Goal: Task Accomplishment & Management: Use online tool/utility

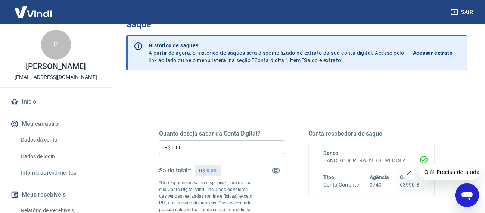
scroll to position [75, 0]
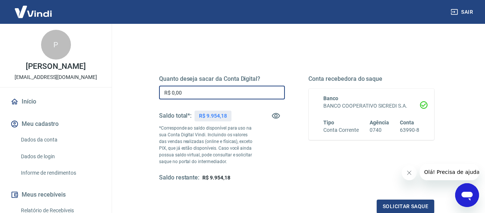
drag, startPoint x: 172, startPoint y: 93, endPoint x: 224, endPoint y: 99, distance: 51.9
click at [223, 99] on input "R$ 0,00" at bounding box center [222, 93] width 126 height 14
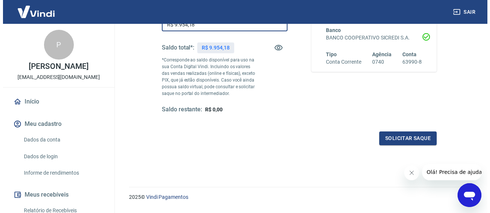
scroll to position [149, 0]
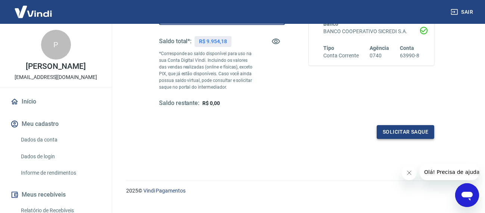
type input "R$ 9.954,18"
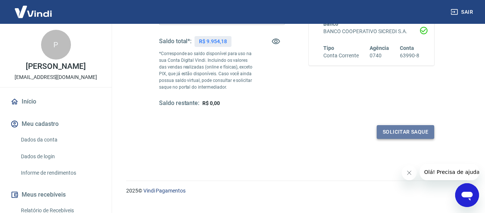
click at [401, 133] on button "Solicitar saque" at bounding box center [405, 132] width 57 height 14
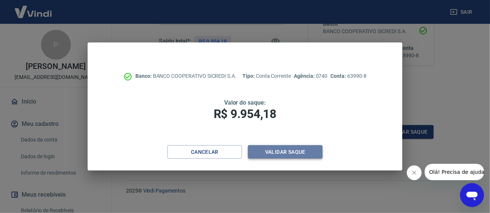
click at [287, 152] on button "Validar saque" at bounding box center [285, 153] width 75 height 14
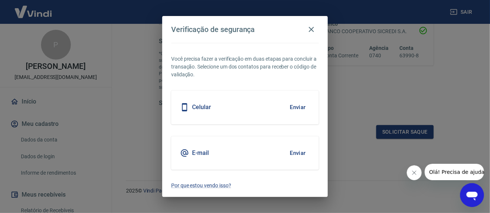
click at [234, 106] on div "Celular Enviar" at bounding box center [245, 108] width 148 height 34
click at [297, 107] on button "Enviar" at bounding box center [298, 108] width 24 height 16
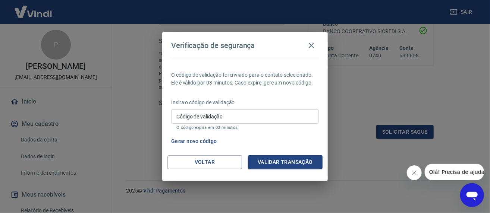
click at [192, 109] on div "Insira o código de validação Código de validação Código de validação O código e…" at bounding box center [245, 115] width 148 height 32
click at [186, 120] on input "Código de validação" at bounding box center [245, 117] width 148 height 14
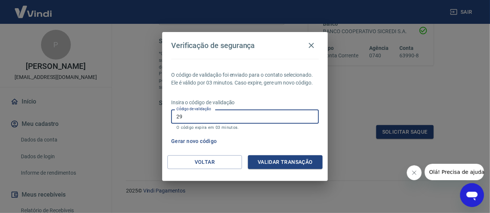
type input "2"
type input "295892"
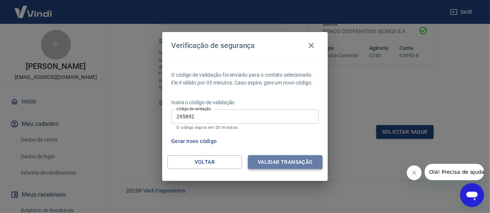
click at [294, 162] on button "Validar transação" at bounding box center [285, 163] width 75 height 14
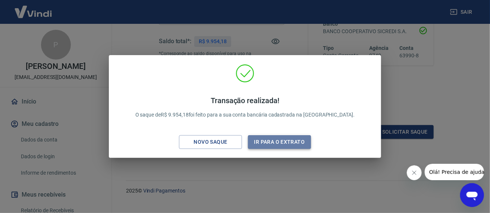
click at [287, 140] on button "Ir para o extrato" at bounding box center [279, 142] width 63 height 14
